Goal: Find specific page/section: Find specific page/section

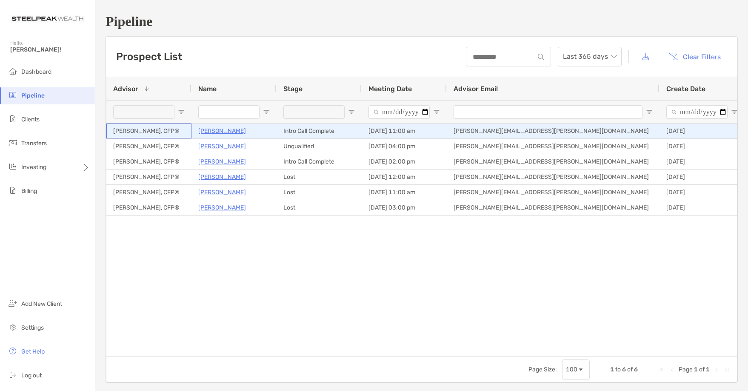
click at [150, 126] on div "[PERSON_NAME], CFP®" at bounding box center [148, 130] width 85 height 15
click at [214, 133] on p "[PERSON_NAME]" at bounding box center [222, 131] width 48 height 11
